Goal: Task Accomplishment & Management: Complete application form

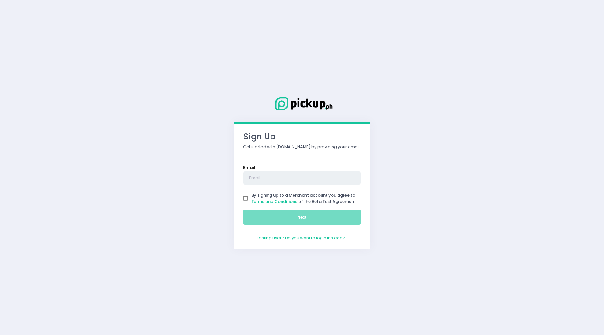
click at [286, 179] on input "text" at bounding box center [302, 178] width 118 height 14
type input "[DOMAIN_NAME][EMAIL_ADDRESS][DOMAIN_NAME]"
click at [245, 199] on input "By signing up to a Merchant account you agree to Terms and Conditions of the Be…" at bounding box center [246, 198] width 12 height 12
checkbox input "true"
click at [313, 221] on button "Next" at bounding box center [302, 217] width 118 height 15
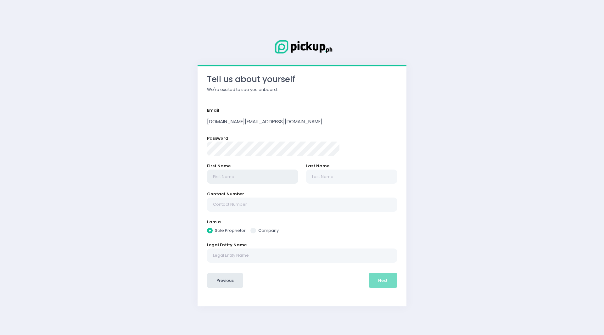
radio input "true"
click at [274, 177] on input "text" at bounding box center [252, 176] width 91 height 14
type input "[DEMOGRAPHIC_DATA]"
type input "[PERSON_NAME]"
radio input "true"
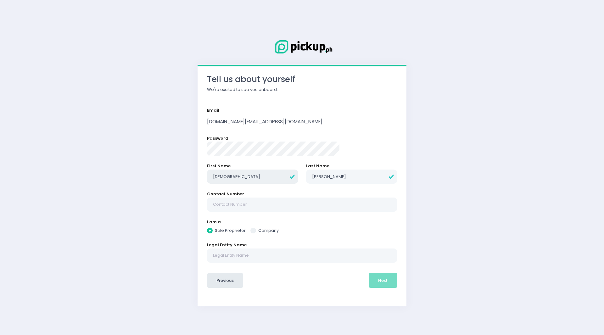
drag, startPoint x: 259, startPoint y: 175, endPoint x: 203, endPoint y: 175, distance: 56.0
click at [203, 175] on div "Tell us about yourself We're excited to see you onboard. Email [DOMAIN_NAME][EM…" at bounding box center [302, 167] width 604 height 335
type input "C"
radio input "true"
type input "Ch"
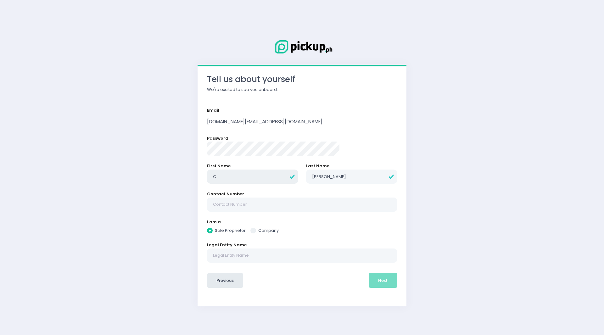
radio input "true"
type input "Cha"
radio input "true"
type input "Chay"
radio input "true"
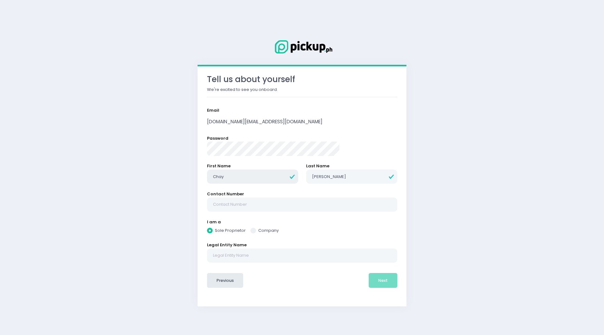
type input "Chay"
radio input "true"
click at [278, 205] on input "text" at bounding box center [302, 204] width 190 height 14
type input "N"
radio input "true"
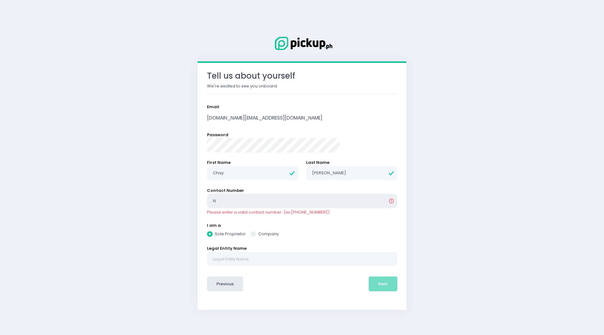
type input "NA"
radio input "true"
drag, startPoint x: 153, startPoint y: 193, endPoint x: 100, endPoint y: 191, distance: 53.8
click at [100, 191] on div "Tell us about yourself We're excited to see you onboard. Email [DOMAIN_NAME][EM…" at bounding box center [302, 167] width 604 height 335
type input "0"
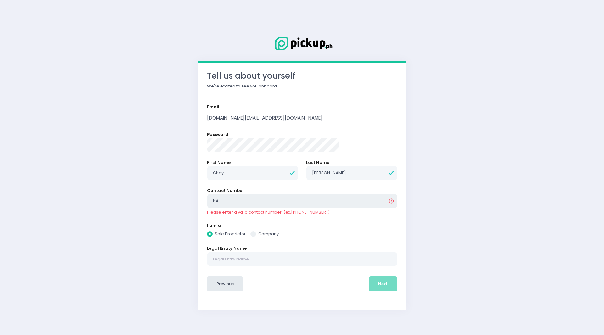
radio input "true"
type input "09"
radio input "true"
type input "097"
radio input "true"
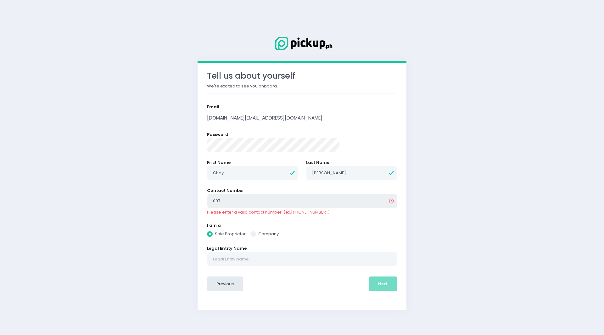
type input "0976"
radio input "true"
type input "09762"
radio input "true"
type input "097627"
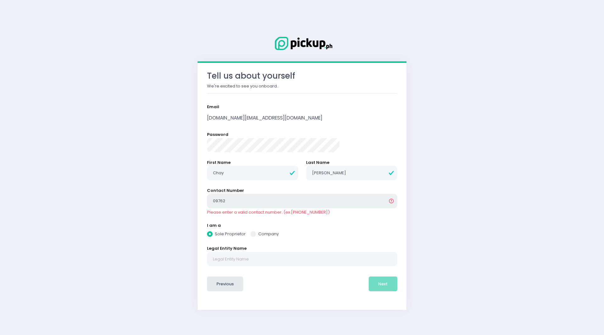
radio input "true"
type input "0976274"
radio input "true"
type input "09762749"
radio input "true"
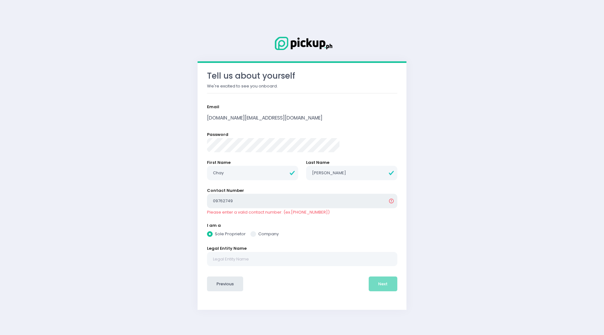
type input "097627498"
radio input "true"
type input "0976274986"
radio input "true"
type input "09762749867"
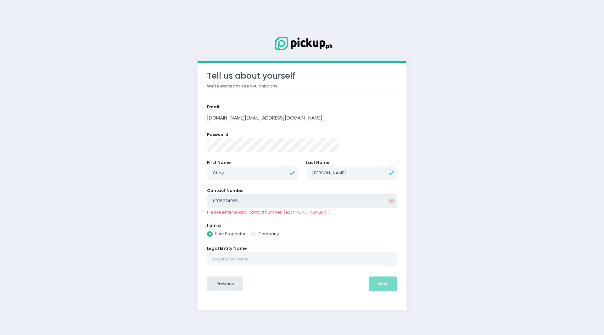
radio input "true"
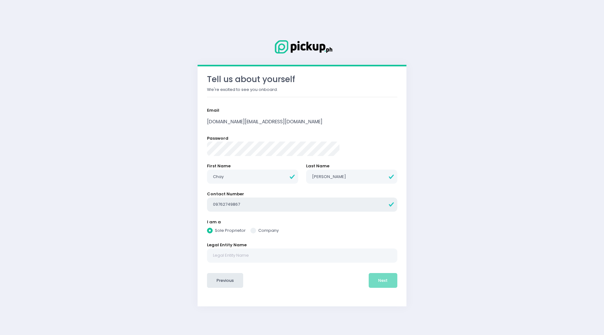
type input "09762749867"
click at [271, 259] on input "text" at bounding box center [302, 255] width 190 height 14
radio input "true"
type input "a"
radio input "true"
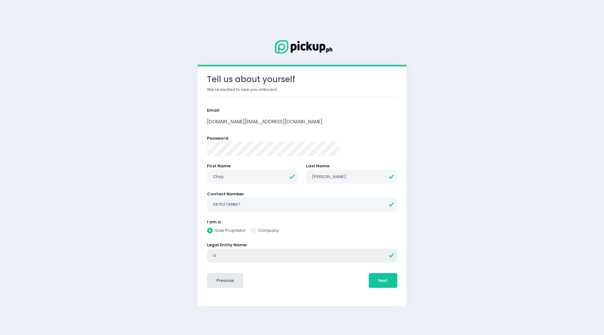
type input "ay"
radio input "true"
type input "ayi"
radio input "true"
type input "ayin"
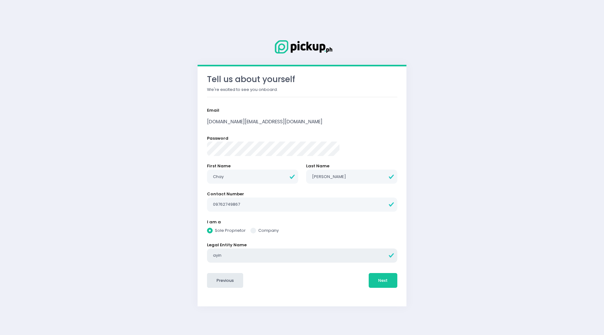
radio input "true"
type input "aying"
radio input "true"
type input "aying'"
radio input "true"
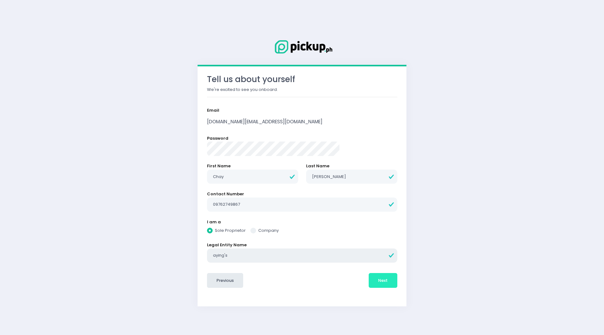
type input "aying's"
click at [369, 281] on button "Next" at bounding box center [383, 280] width 29 height 15
radio input "true"
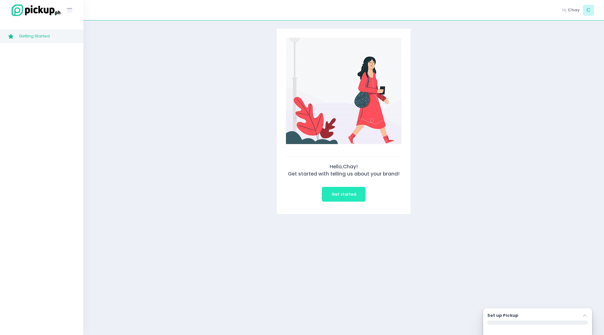
click at [346, 194] on span "Get started" at bounding box center [343, 194] width 25 height 6
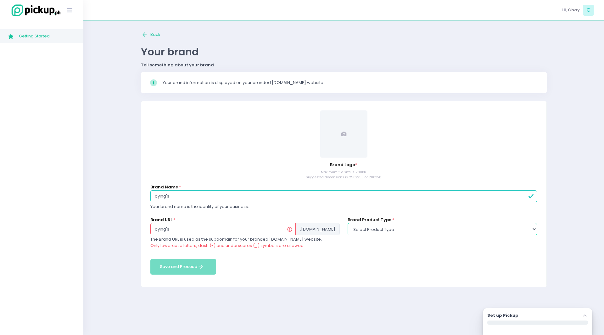
click at [530, 229] on select "Select product type food non-food" at bounding box center [441, 229] width 189 height 12
select select "food"
click at [347, 223] on select "Select product type food non-food" at bounding box center [441, 229] width 189 height 12
click at [167, 230] on input "aying's" at bounding box center [222, 229] width 145 height 12
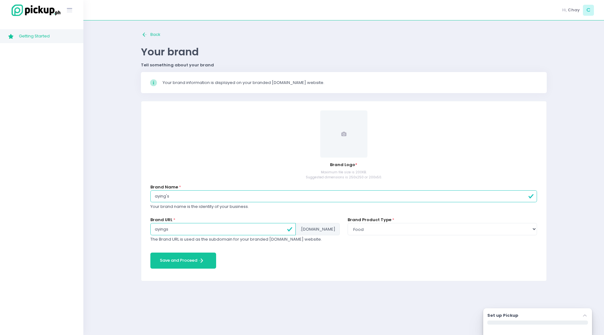
type input "ayings"
click at [399, 264] on form "Brand Logo * Maximum file size is 200KB. Suggested dimensions is 250x250 or 200…" at bounding box center [343, 190] width 387 height 161
click at [347, 134] on span at bounding box center [343, 133] width 47 height 47
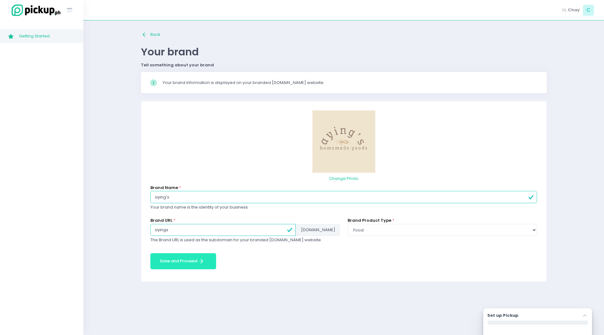
click at [178, 264] on button "Save and Proceed Save and Proceed Created with Sketch." at bounding box center [183, 261] width 66 height 16
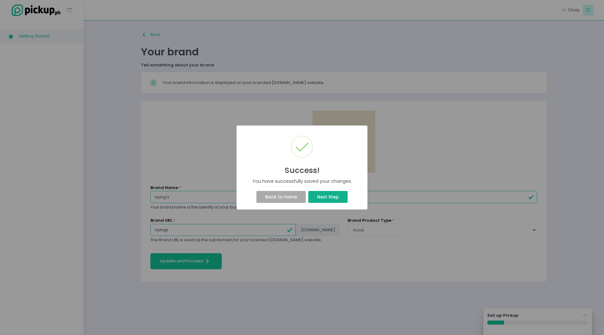
click at [326, 194] on button "Next Step" at bounding box center [327, 197] width 39 height 12
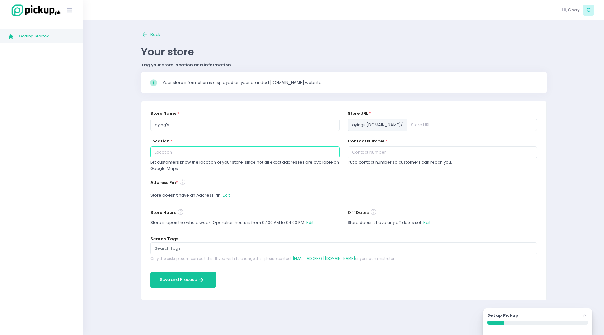
click at [263, 151] on input "text" at bounding box center [244, 152] width 189 height 12
type input "[GEOGRAPHIC_DATA], [GEOGRAPHIC_DATA]"
click at [420, 154] on input "text" at bounding box center [441, 152] width 189 height 12
type input "09762749867"
click at [156, 196] on div "Store doesn't have an Address Pin. Edit" at bounding box center [343, 195] width 387 height 12
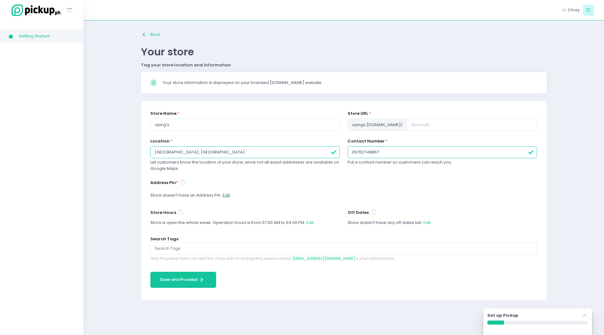
click at [225, 196] on button "Edit" at bounding box center [226, 195] width 8 height 12
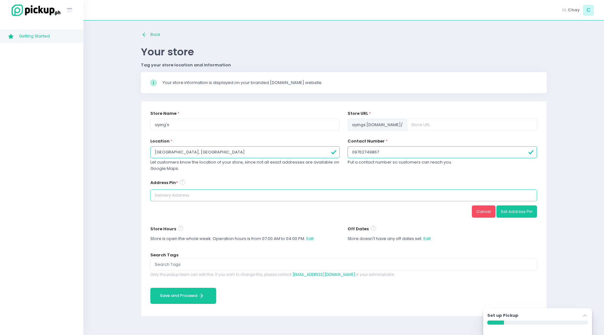
click at [230, 197] on input at bounding box center [343, 195] width 387 height 12
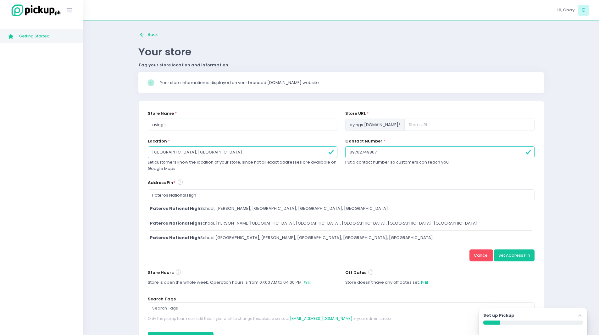
click at [243, 208] on div "[GEOGRAPHIC_DATA], [PERSON_NAME], [GEOGRAPHIC_DATA], [GEOGRAPHIC_DATA], [GEOGRA…" at bounding box center [341, 208] width 383 height 6
type input "[GEOGRAPHIC_DATA], [PERSON_NAME], [GEOGRAPHIC_DATA], [GEOGRAPHIC_DATA], [GEOGRA…"
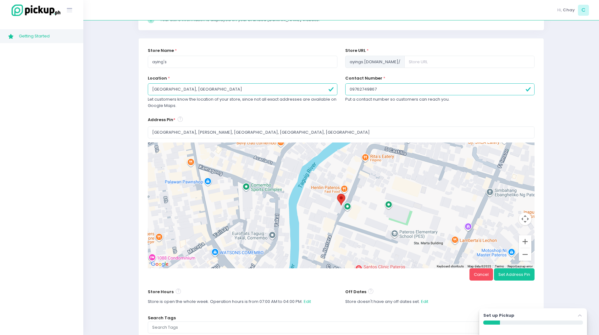
scroll to position [94, 0]
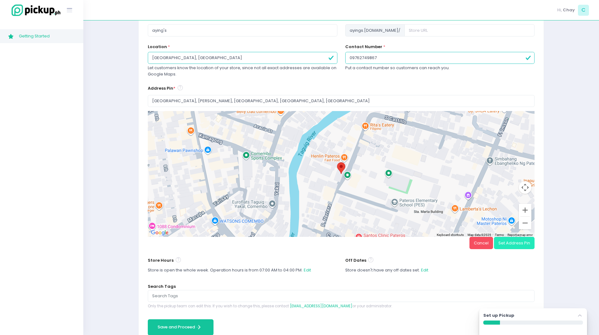
click at [516, 243] on button "Set Address Pin" at bounding box center [514, 243] width 41 height 12
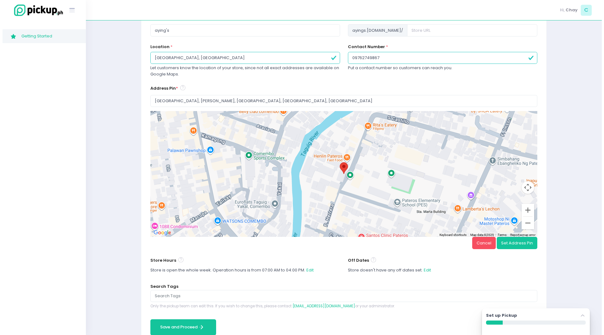
scroll to position [0, 0]
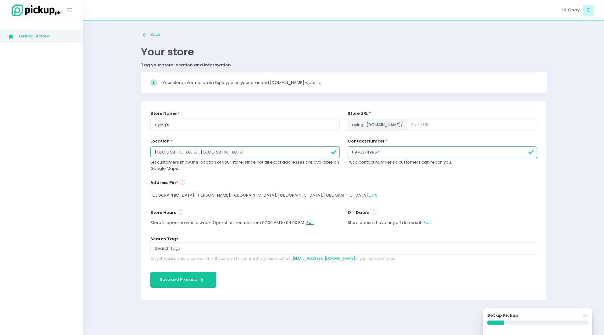
click at [310, 222] on button "Edit" at bounding box center [310, 223] width 8 height 12
select select "07:00"
select select "16:00"
select select "07:00"
select select "16:00"
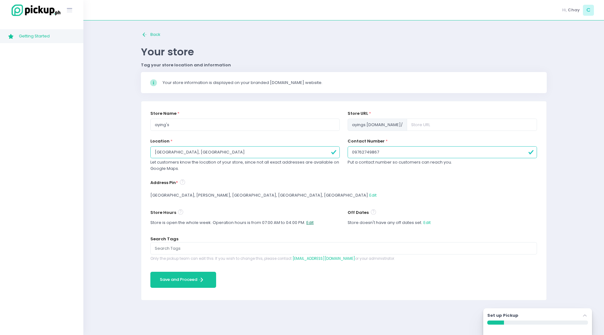
select select "07:00"
select select "16:00"
select select "07:00"
select select "16:00"
select select "07:00"
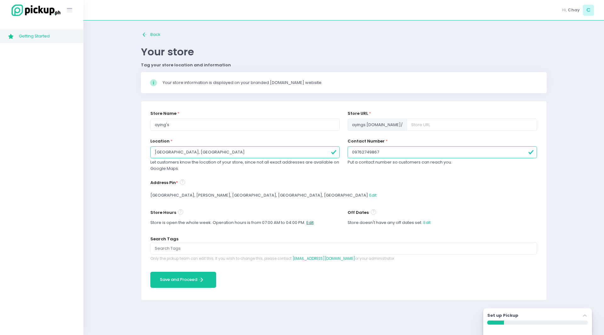
select select "16:00"
select select "07:00"
select select "16:00"
select select "07:00"
select select "16:00"
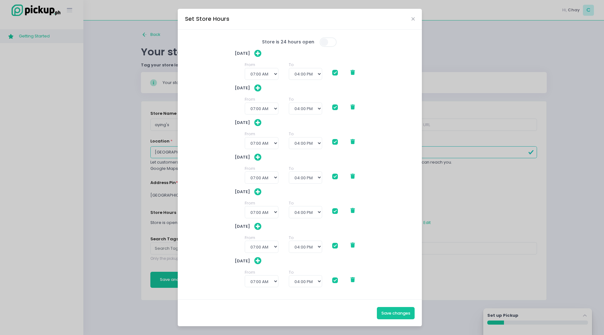
click at [351, 110] on div "From 12:00 AM 12:30 AM 01:00 AM 01:30 AM 02:00 AM 02:30 AM 03:00 AM 03:30 AM 04…" at bounding box center [300, 105] width 130 height 18
click at [353, 107] on icon at bounding box center [352, 106] width 4 height 5
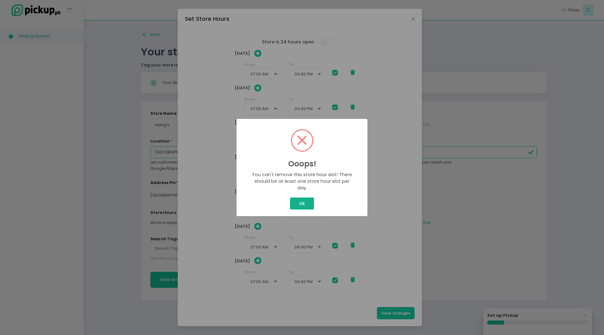
click at [305, 200] on button "OK" at bounding box center [302, 203] width 24 height 12
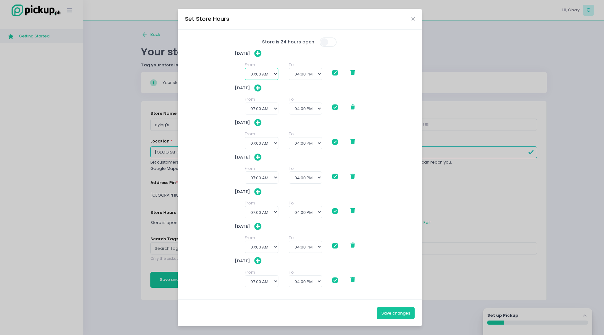
click at [275, 73] on select "12:00 AM 12:30 AM 01:00 AM 01:30 AM 02:00 AM 02:30 AM 03:00 AM 03:30 AM 04:00 A…" at bounding box center [262, 74] width 34 height 12
select select "10:00"
click at [245, 68] on select "12:00 AM 12:30 AM 01:00 AM 01:30 AM 02:00 AM 02:30 AM 03:00 AM 03:30 AM 04:00 A…" at bounding box center [262, 74] width 34 height 12
checkbox input "true"
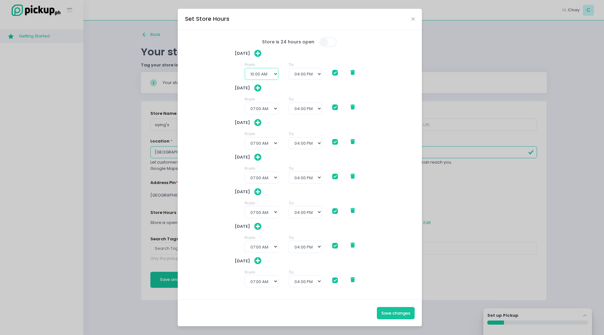
checkbox input "true"
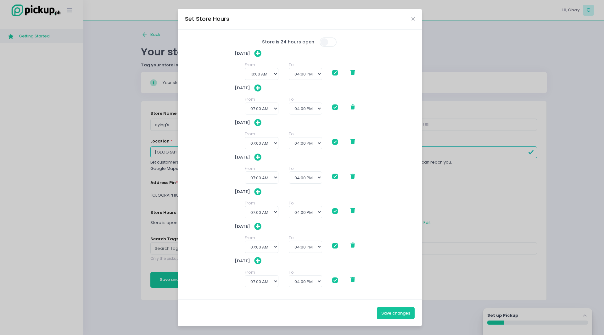
click at [353, 281] on icon at bounding box center [352, 279] width 4 height 5
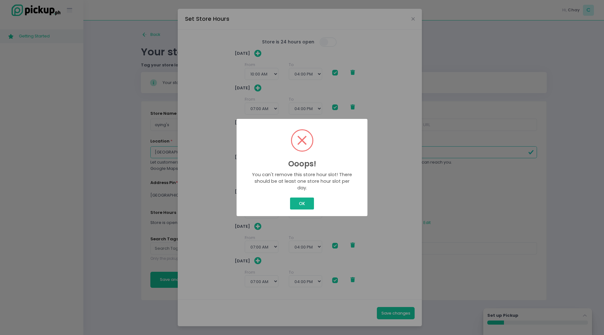
click at [306, 204] on button "OK" at bounding box center [302, 203] width 24 height 12
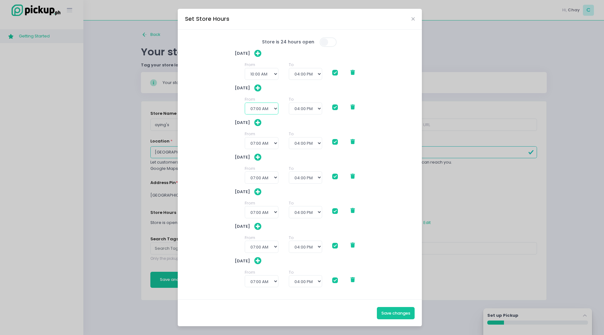
click at [275, 108] on select "12:00 AM 12:30 AM 01:00 AM 01:30 AM 02:00 AM 02:30 AM 03:00 AM 03:30 AM 04:00 A…" at bounding box center [262, 109] width 34 height 12
click at [398, 314] on button "Save changes" at bounding box center [396, 313] width 38 height 12
checkbox input "true"
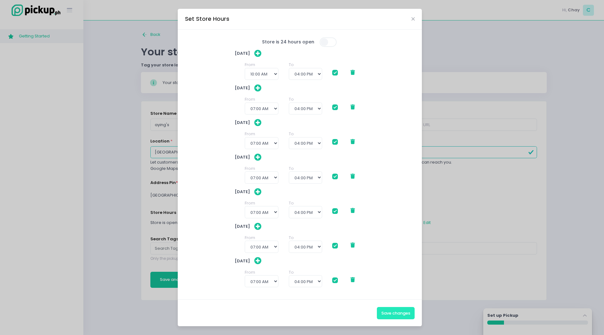
checkbox input "true"
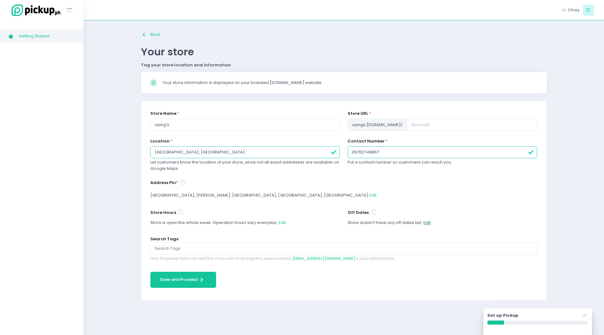
click at [428, 221] on button "Edit" at bounding box center [427, 223] width 8 height 12
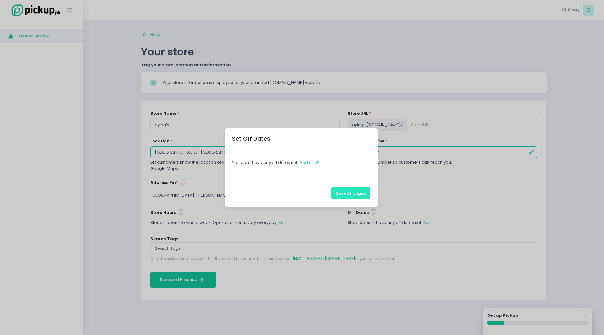
click at [341, 197] on button "Save Changes" at bounding box center [350, 193] width 39 height 12
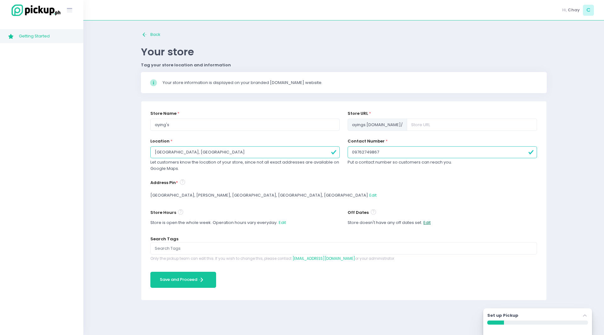
click at [426, 222] on button "Edit" at bounding box center [427, 223] width 8 height 12
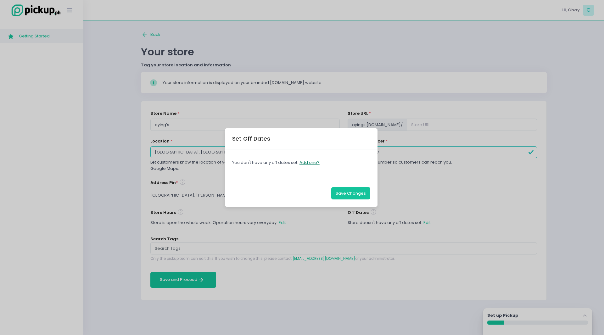
click at [309, 164] on button "Add one?" at bounding box center [309, 163] width 21 height 12
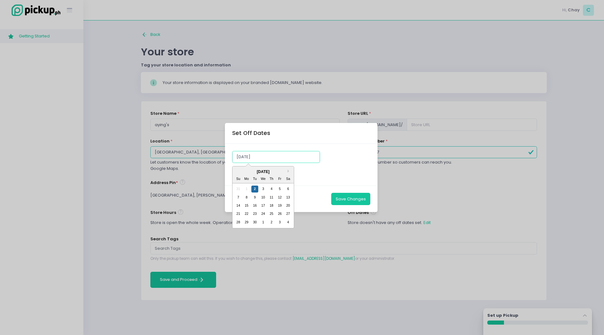
click at [274, 158] on input "[DATE]" at bounding box center [276, 157] width 88 height 12
click at [253, 189] on div "2" at bounding box center [254, 189] width 7 height 7
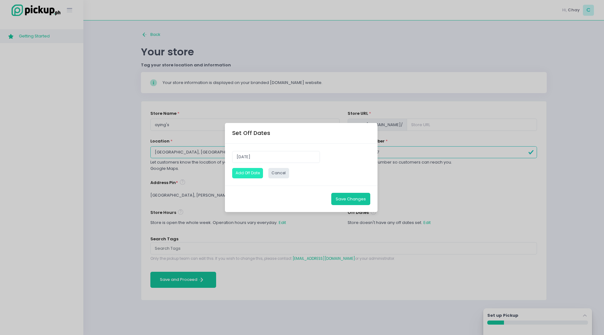
click at [248, 173] on button "Add Off Date" at bounding box center [247, 173] width 31 height 10
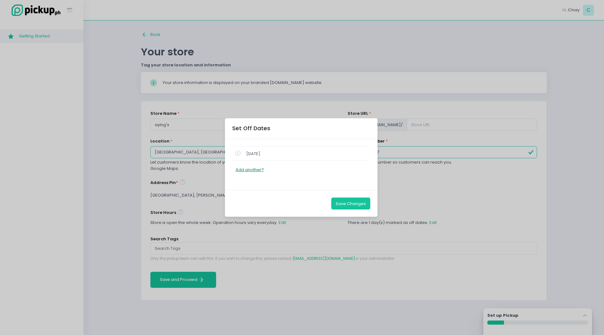
click at [257, 169] on button "Add another?" at bounding box center [249, 170] width 29 height 12
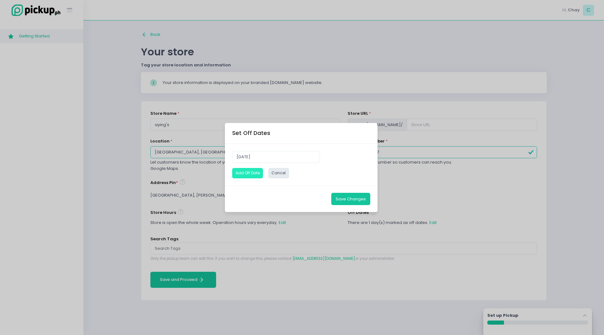
click at [253, 174] on button "Add Off Date" at bounding box center [247, 173] width 31 height 10
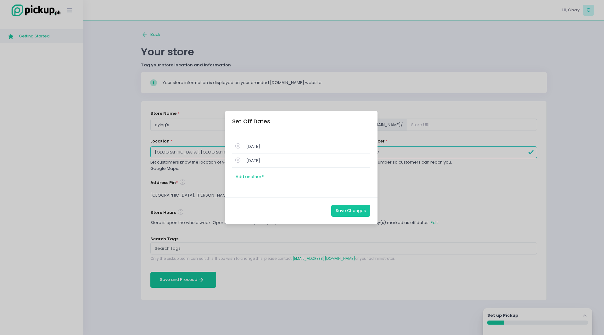
click at [268, 157] on td "[DATE]" at bounding box center [301, 160] width 138 height 14
click at [257, 162] on span "[DATE]" at bounding box center [252, 161] width 15 height 6
click at [236, 161] on icon at bounding box center [237, 160] width 5 height 7
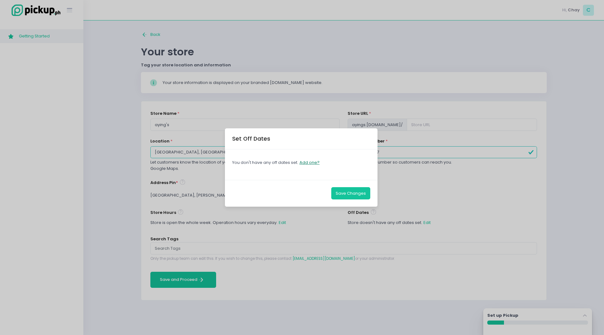
click at [312, 164] on button "Add one?" at bounding box center [309, 163] width 21 height 12
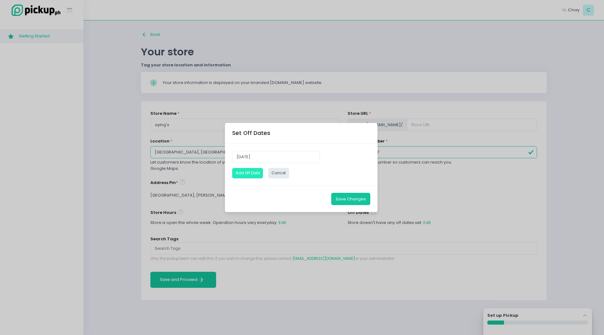
click at [253, 176] on button "Add Off Date" at bounding box center [247, 173] width 31 height 10
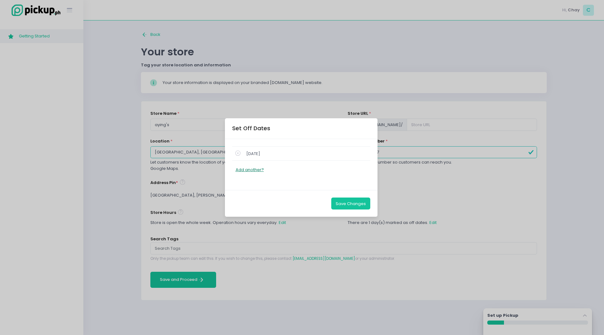
click at [254, 170] on button "Add another?" at bounding box center [249, 170] width 29 height 12
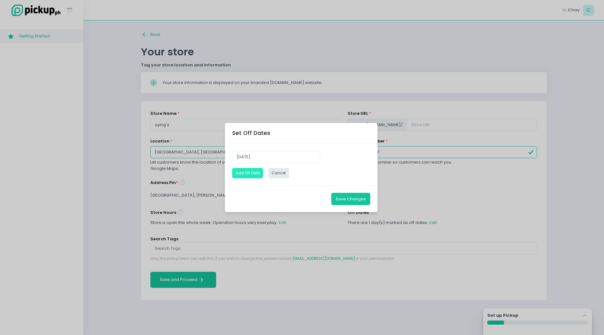
click at [254, 175] on button "Add Off Date" at bounding box center [247, 173] width 31 height 10
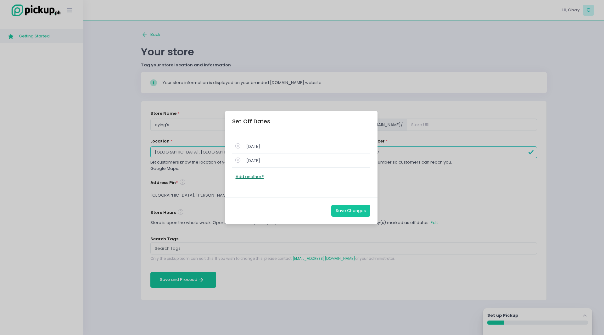
click at [254, 175] on button "Add another?" at bounding box center [249, 177] width 29 height 12
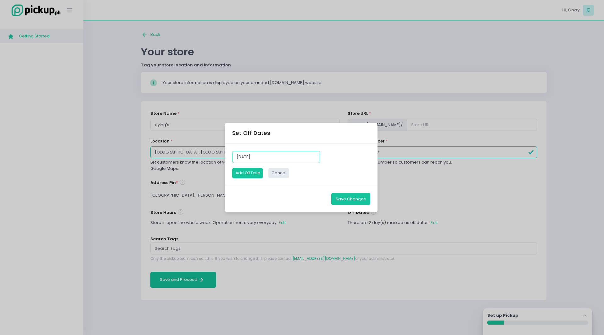
click at [247, 158] on input "[DATE]" at bounding box center [276, 157] width 88 height 12
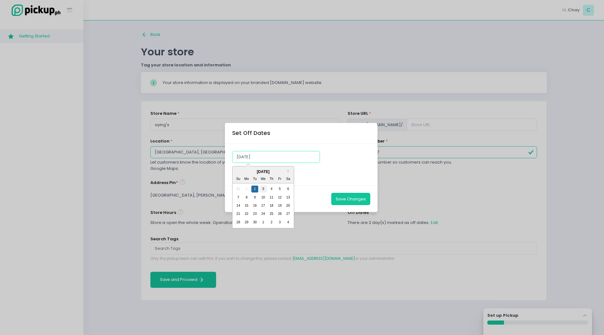
click at [264, 189] on div "3" at bounding box center [263, 189] width 7 height 7
type input "[DATE]"
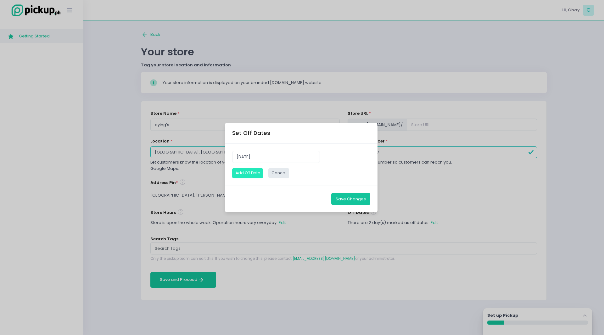
click at [251, 175] on button "Add Off Date" at bounding box center [247, 173] width 31 height 10
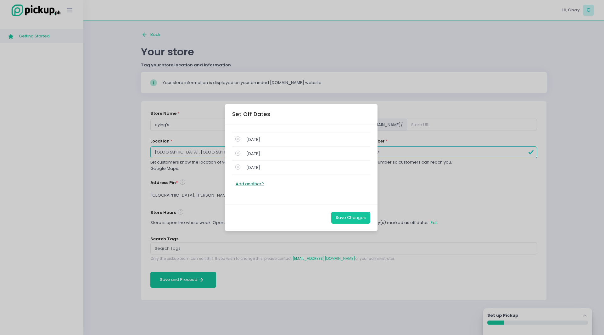
click at [253, 181] on button "Add another?" at bounding box center [249, 184] width 29 height 12
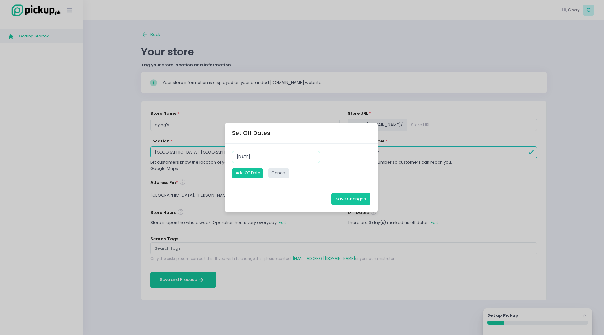
click at [261, 157] on input "[DATE]" at bounding box center [276, 157] width 88 height 12
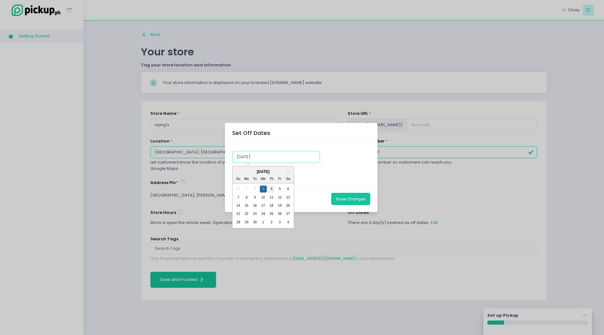
click at [272, 188] on div "4" at bounding box center [271, 189] width 7 height 7
type input "[DATE]"
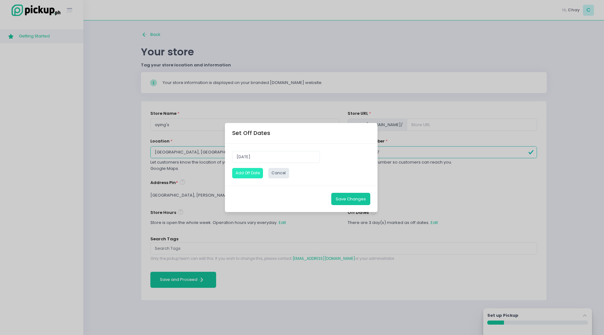
click at [251, 173] on button "Add Off Date" at bounding box center [247, 173] width 31 height 10
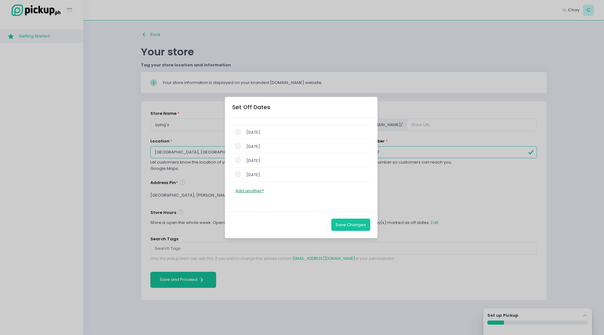
click at [263, 191] on button "Add another?" at bounding box center [249, 191] width 29 height 12
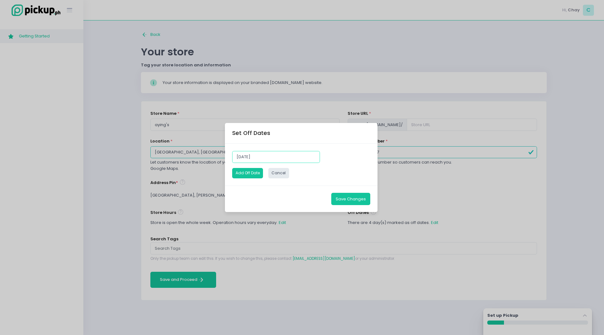
click at [262, 155] on input "[DATE]" at bounding box center [276, 157] width 88 height 12
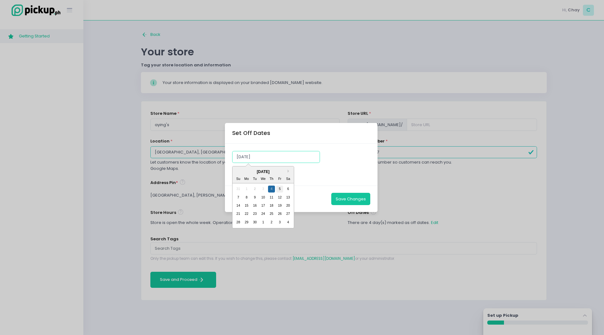
click at [280, 189] on div "5" at bounding box center [279, 189] width 7 height 7
type input "[DATE]"
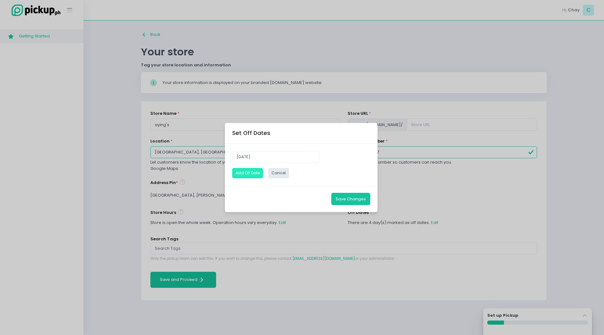
click at [249, 174] on button "Add Off Date" at bounding box center [247, 173] width 31 height 10
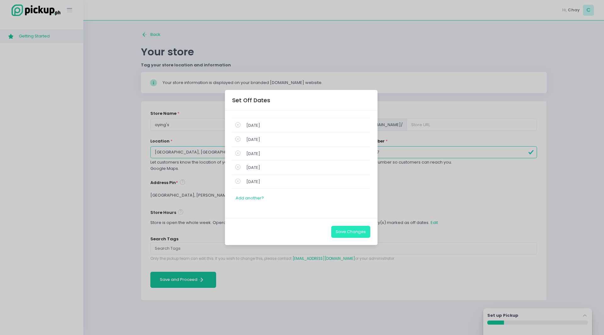
click at [352, 235] on button "Save Changes" at bounding box center [350, 232] width 39 height 12
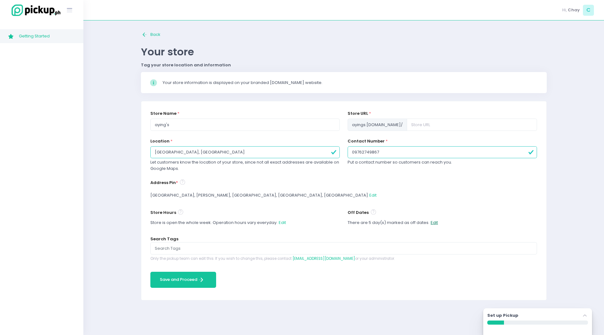
click at [434, 223] on button "Edit" at bounding box center [434, 223] width 8 height 12
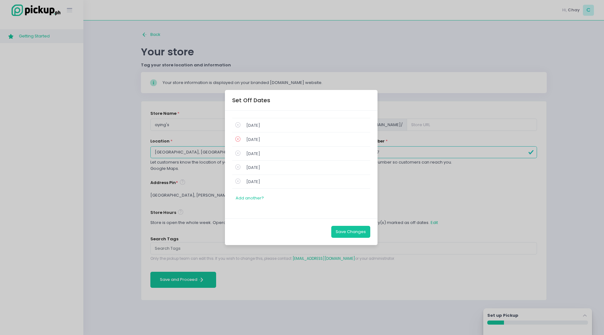
click at [237, 138] on icon at bounding box center [237, 139] width 5 height 7
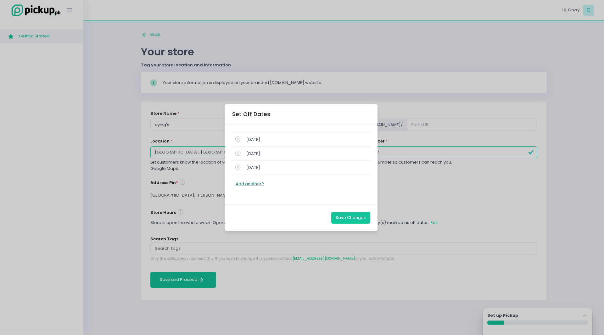
click at [254, 184] on button "Add another?" at bounding box center [249, 184] width 29 height 12
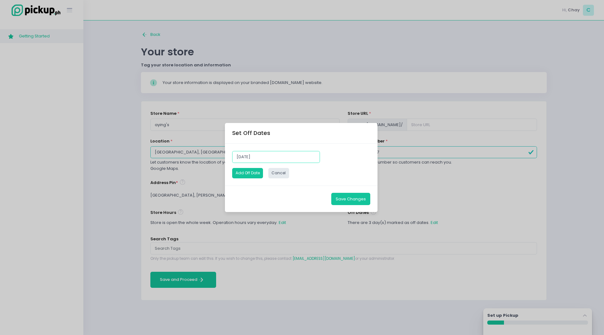
click at [270, 155] on input "[DATE]" at bounding box center [276, 157] width 88 height 12
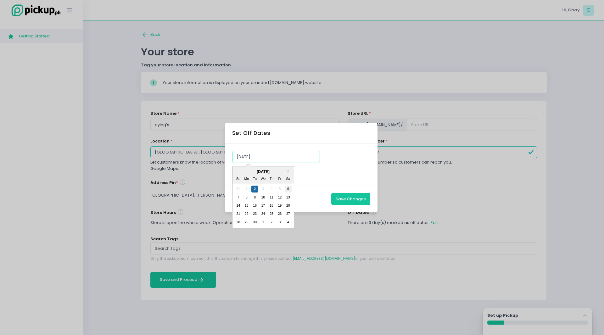
click at [288, 188] on div "6" at bounding box center [288, 189] width 7 height 7
type input "[DATE]"
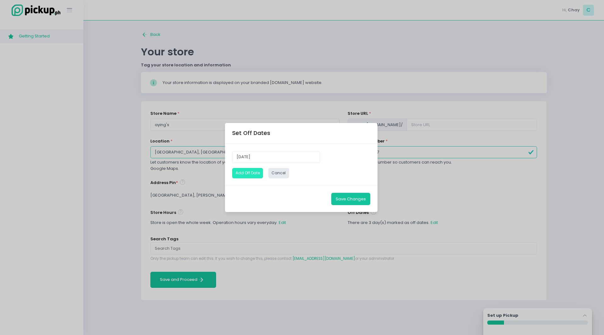
click at [245, 175] on button "Add Off Date" at bounding box center [247, 173] width 31 height 10
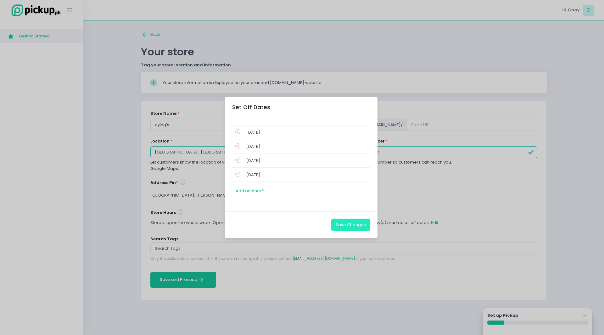
click at [351, 227] on button "Save Changes" at bounding box center [350, 225] width 39 height 12
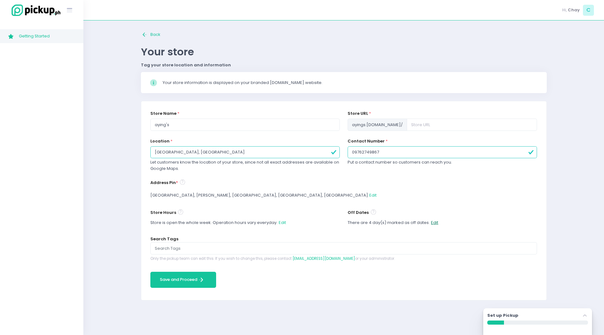
click at [433, 223] on button "Edit" at bounding box center [434, 223] width 8 height 12
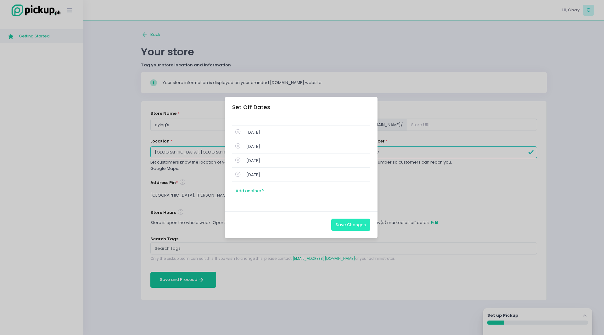
click at [367, 226] on button "Save Changes" at bounding box center [350, 225] width 39 height 12
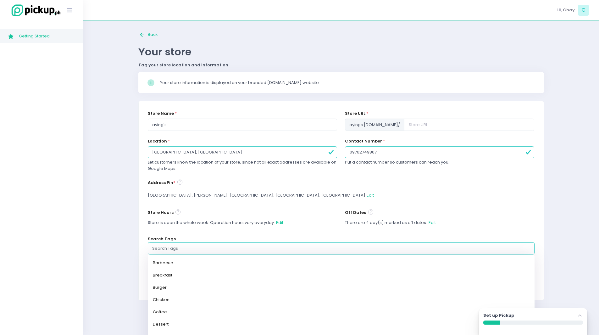
click at [234, 250] on input "text" at bounding box center [341, 248] width 378 height 6
type input "b"
type input "barbecue"
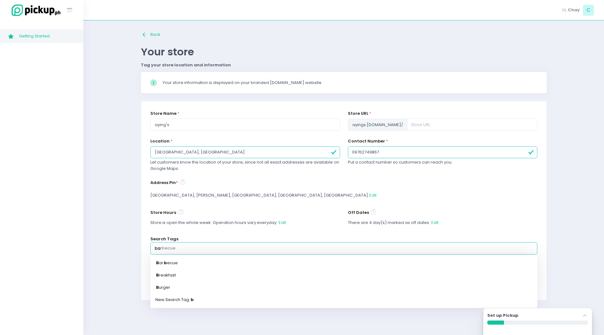
type input "bak"
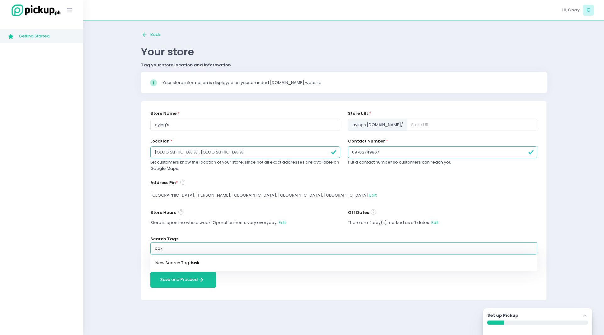
type input "bake"
click at [219, 265] on link "New Search Tag: bake" at bounding box center [343, 263] width 387 height 12
type input "b"
type input "barbecue"
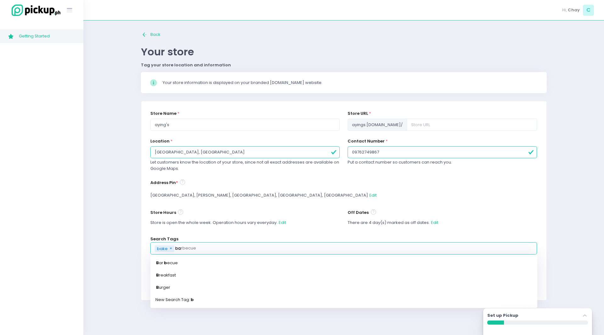
type input "bak"
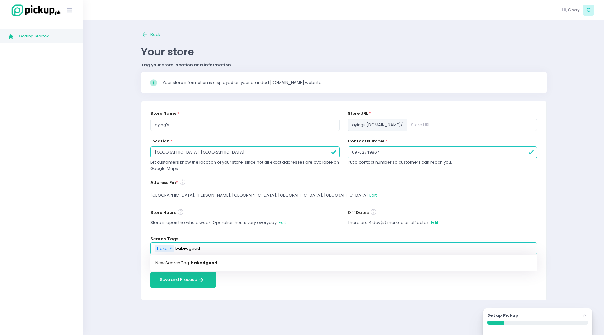
type input "bakedgoods"
click at [211, 264] on mark "bakedgoods" at bounding box center [205, 263] width 29 height 6
type input "b"
type input "barbecue"
type input "bak"
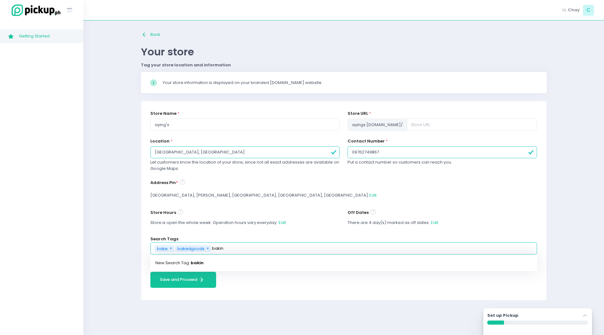
type input "baking"
click at [225, 261] on link "New Search Tag: baking" at bounding box center [343, 263] width 387 height 12
type input "b"
type input "barbecue"
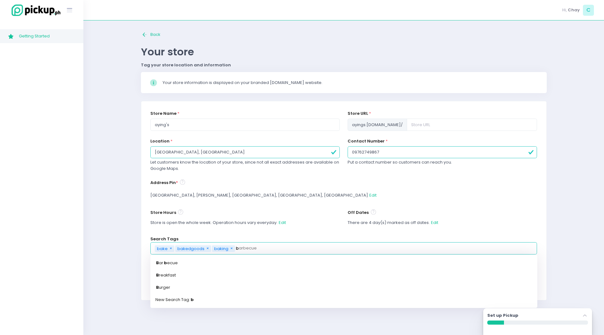
type input "br"
type input "breakfast"
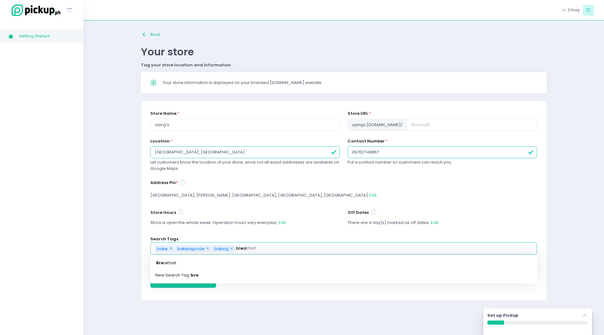
type input "bread"
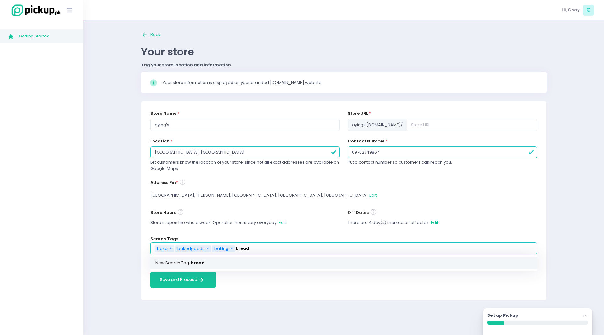
click at [226, 263] on link "New Search Tag: bread" at bounding box center [343, 263] width 387 height 12
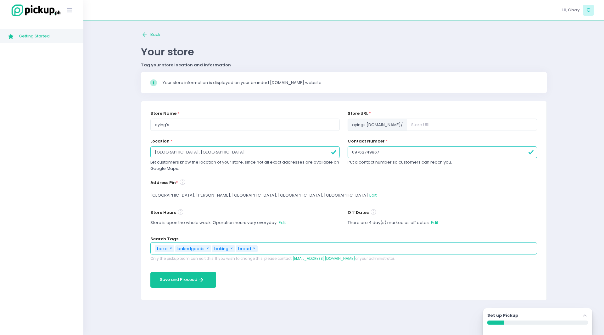
type input "b"
type input "barbecue"
type input "ban"
type input "bananabread"
click at [226, 263] on link "New Search Tag: bananabread" at bounding box center [343, 263] width 387 height 12
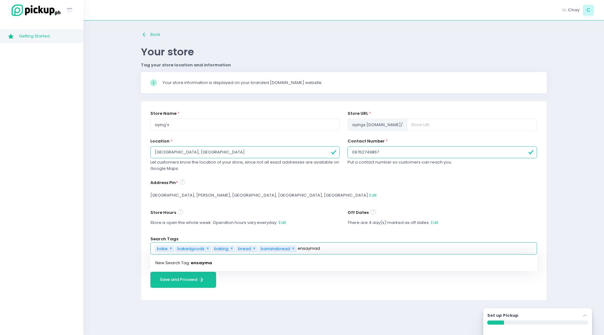
type input "ensaymada"
click at [226, 263] on link "New Search Tag: ensaymada" at bounding box center [343, 263] width 387 height 12
click at [178, 280] on button "Save and Proceed Save and Proceed Created with Sketch." at bounding box center [183, 280] width 66 height 16
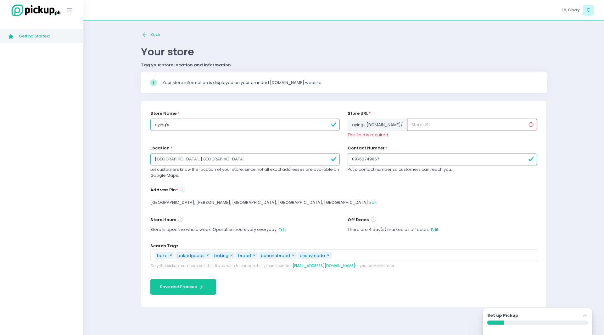
click at [440, 125] on input "text" at bounding box center [472, 125] width 130 height 12
